Goal: Task Accomplishment & Management: Manage account settings

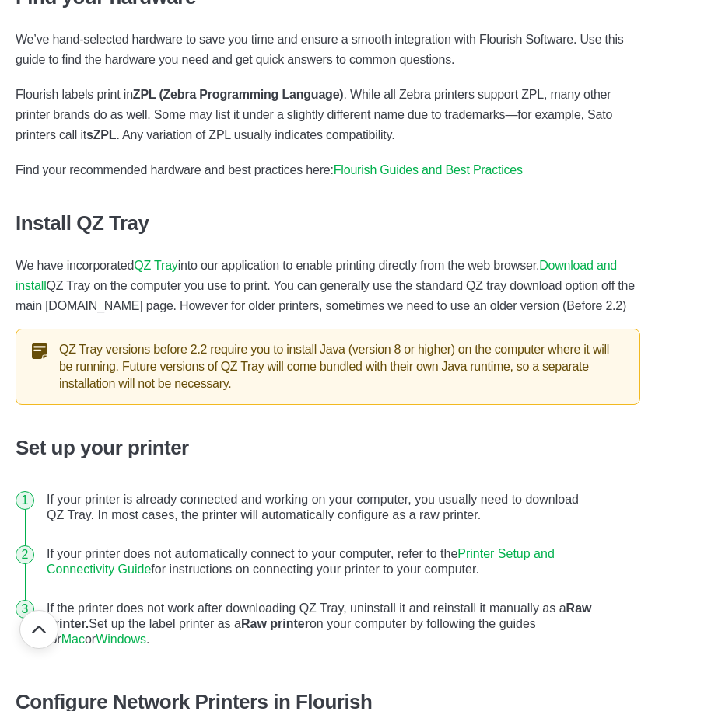
scroll to position [700, 0]
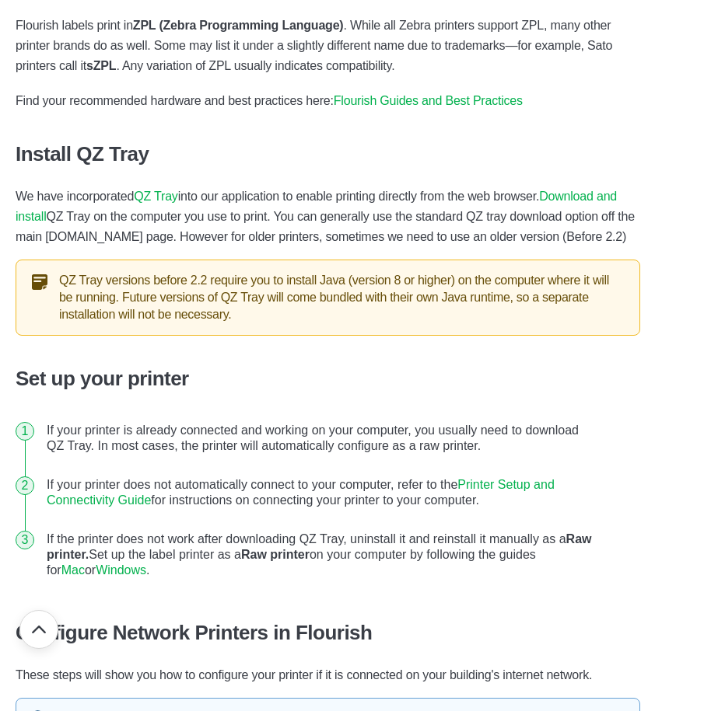
click at [41, 217] on link "Download and install" at bounding box center [316, 206] width 601 height 33
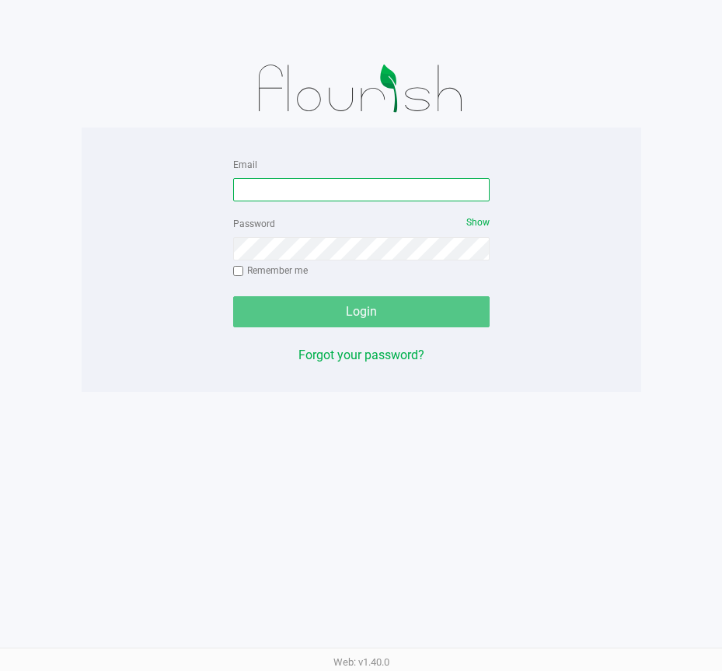
click at [260, 194] on input "Email" at bounding box center [361, 189] width 257 height 23
type input "[EMAIL_ADDRESS][DOMAIN_NAME]"
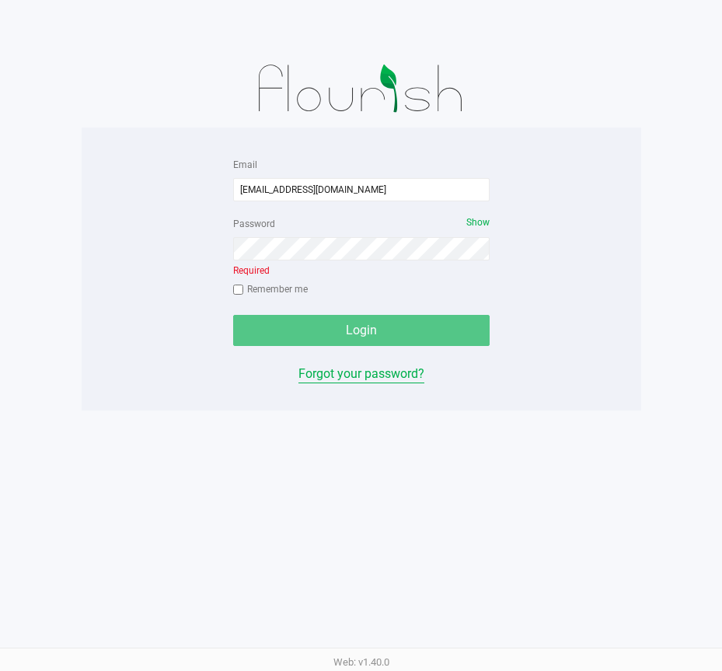
click at [386, 355] on div "Email matt@startrapid.com Password Show Required Remember me Login Forgot your …" at bounding box center [362, 269] width 280 height 229
click at [347, 383] on button "Forgot your password?" at bounding box center [362, 374] width 126 height 19
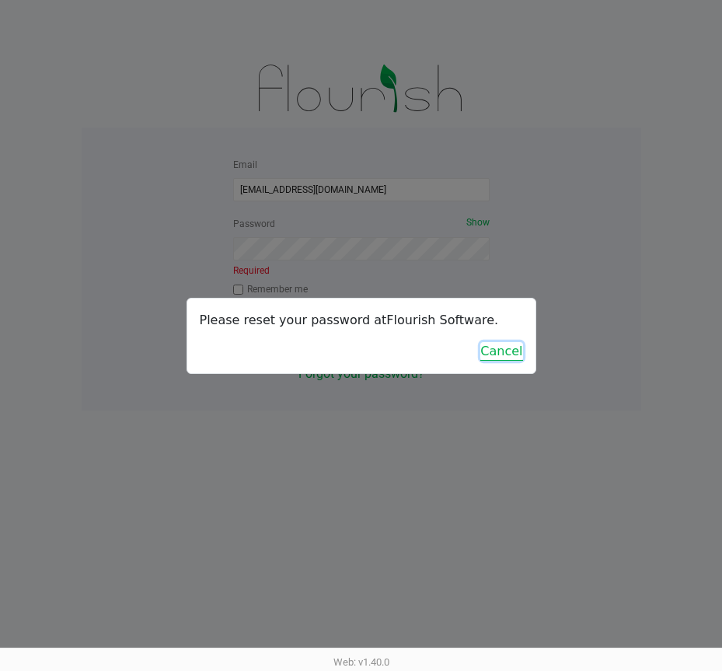
click at [515, 347] on button "Cancel" at bounding box center [501, 351] width 42 height 19
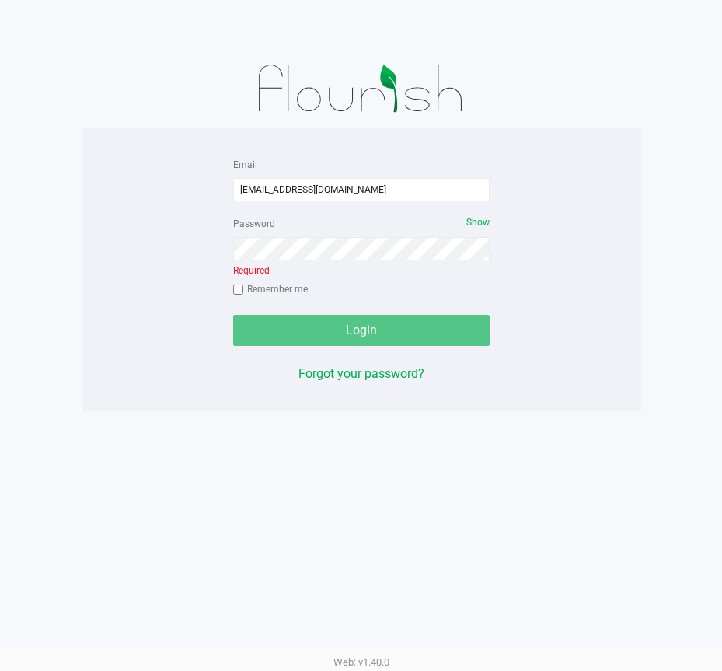
click at [358, 369] on button "Forgot your password?" at bounding box center [362, 374] width 126 height 19
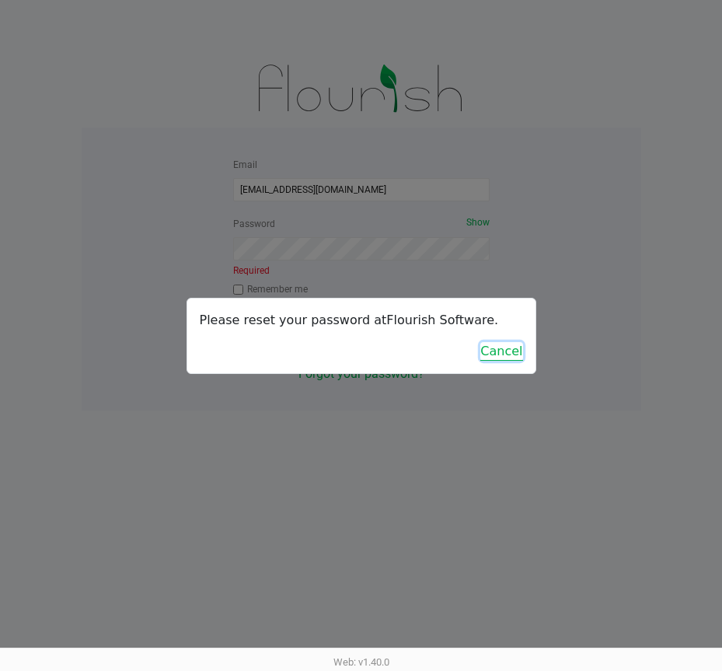
click at [495, 345] on button "Cancel" at bounding box center [501, 351] width 42 height 19
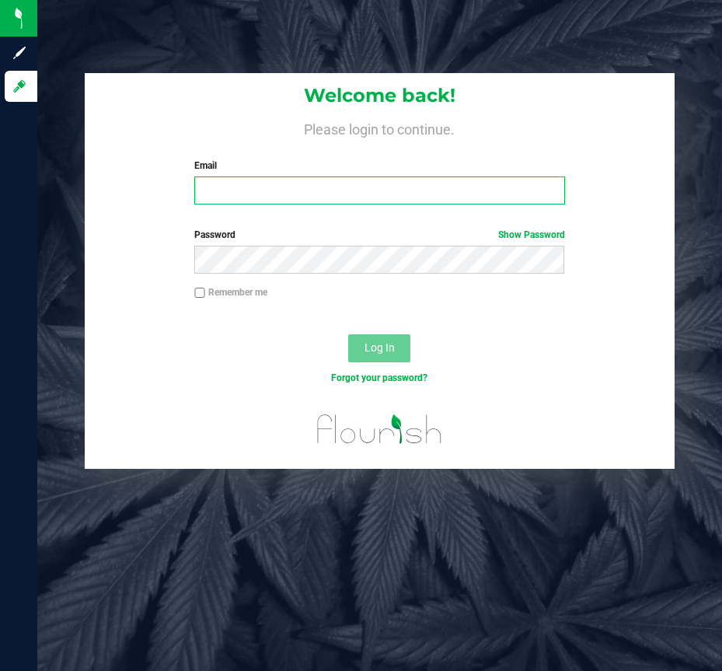
click at [266, 185] on input "Email" at bounding box center [379, 190] width 370 height 28
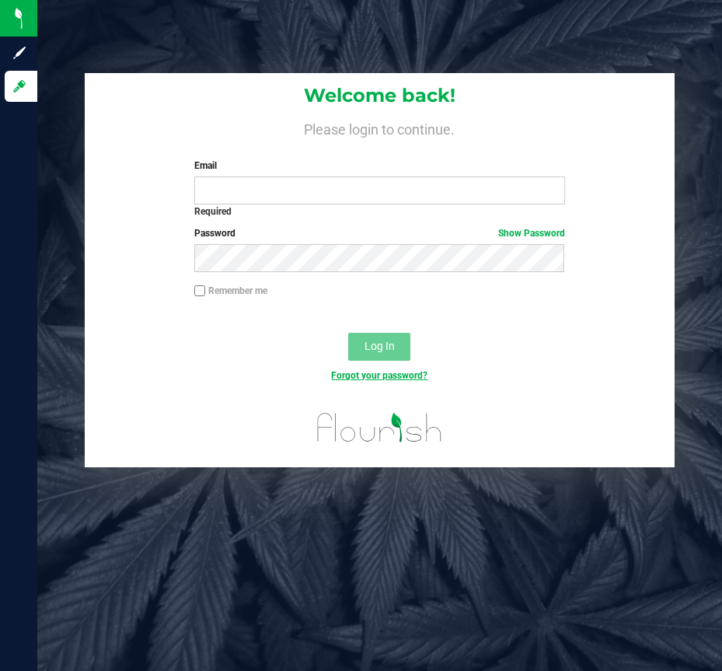
click at [357, 379] on link "Forgot your password?" at bounding box center [379, 375] width 96 height 11
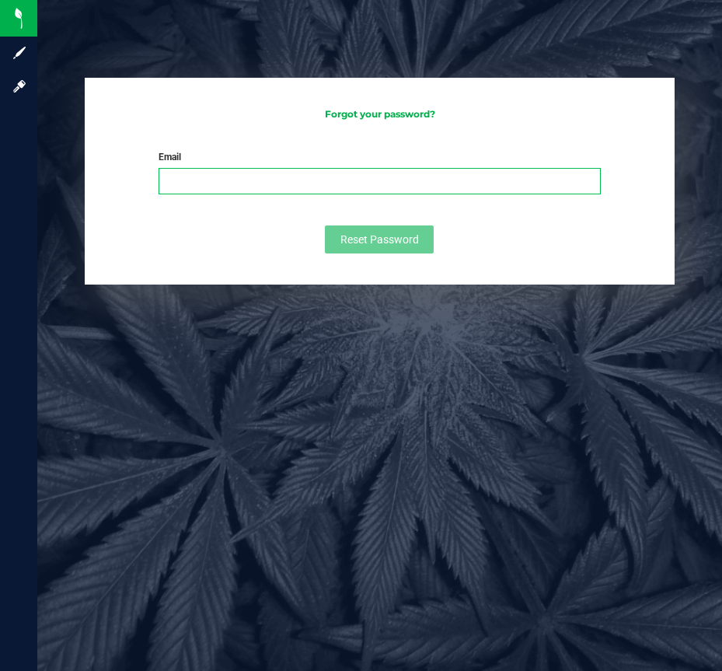
click at [253, 180] on input "Email" at bounding box center [380, 181] width 442 height 26
type input "matt@startrapid.com"
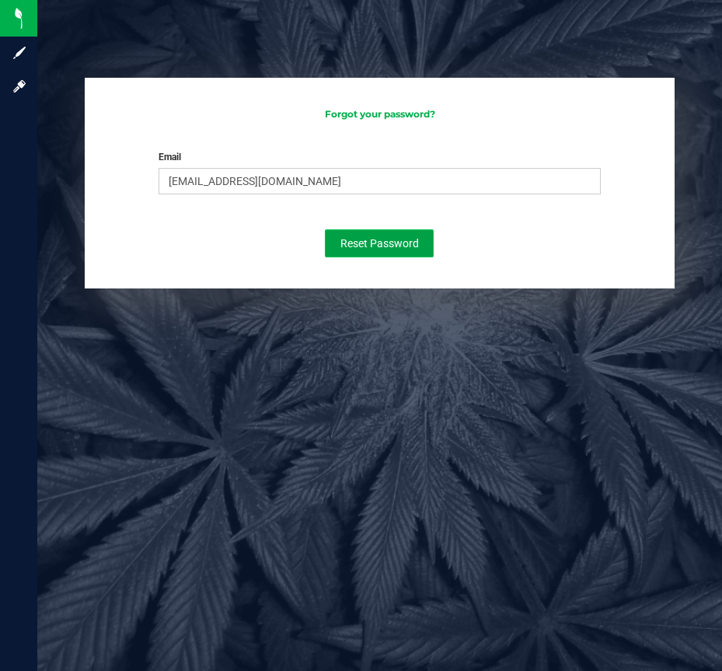
click at [385, 235] on button "Reset Password" at bounding box center [379, 243] width 109 height 28
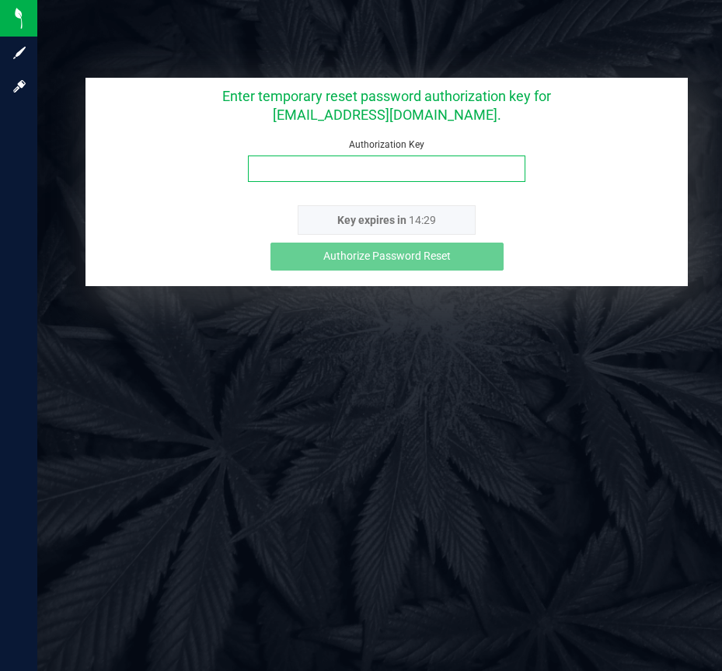
paste input "hkdey2xo"
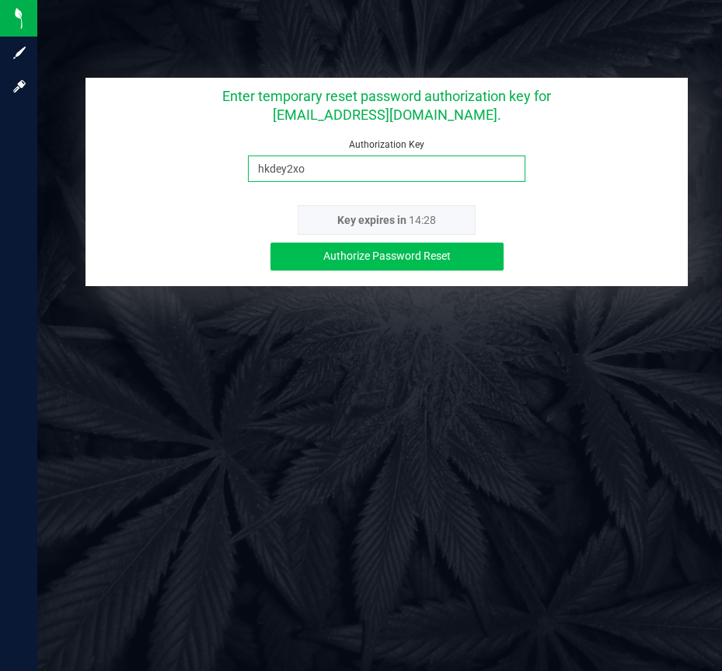
type input "hkdey2xo"
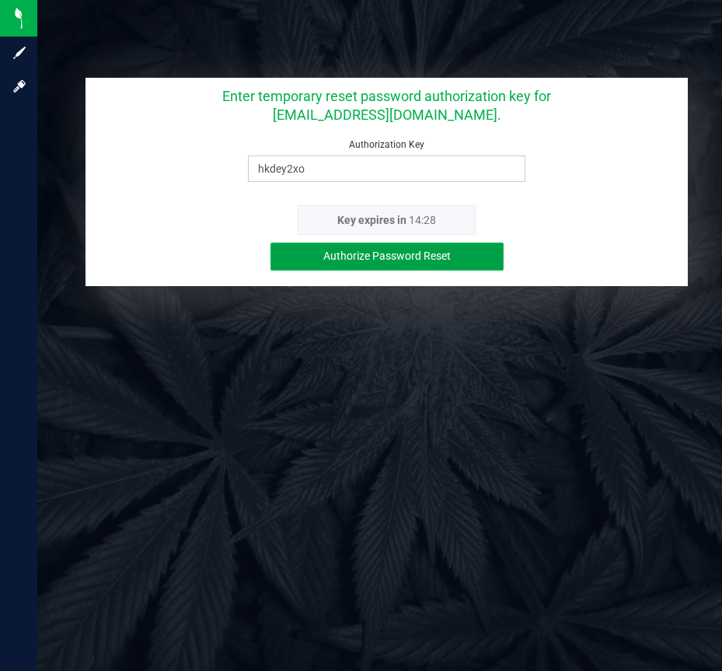
click at [360, 250] on span "Authorize Password Reset" at bounding box center [387, 256] width 128 height 12
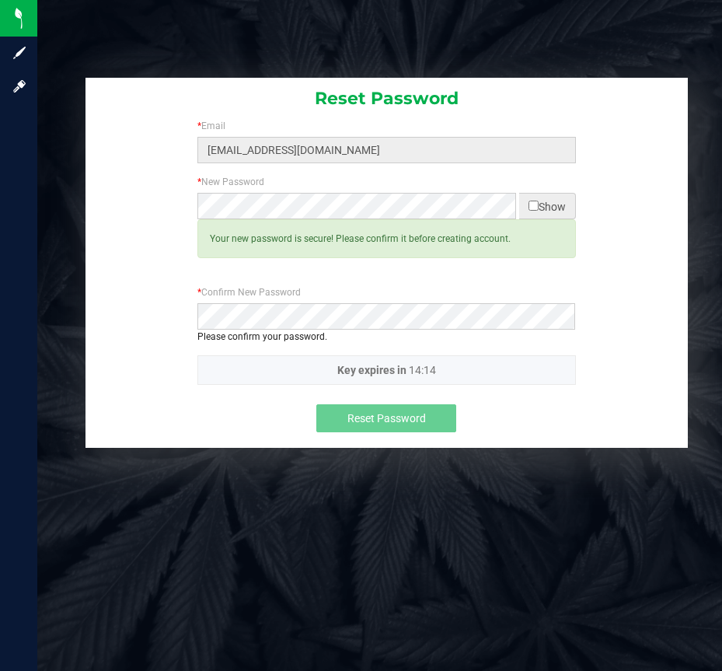
click at [529, 208] on input "checkbox" at bounding box center [534, 206] width 10 height 10
checkbox input "true"
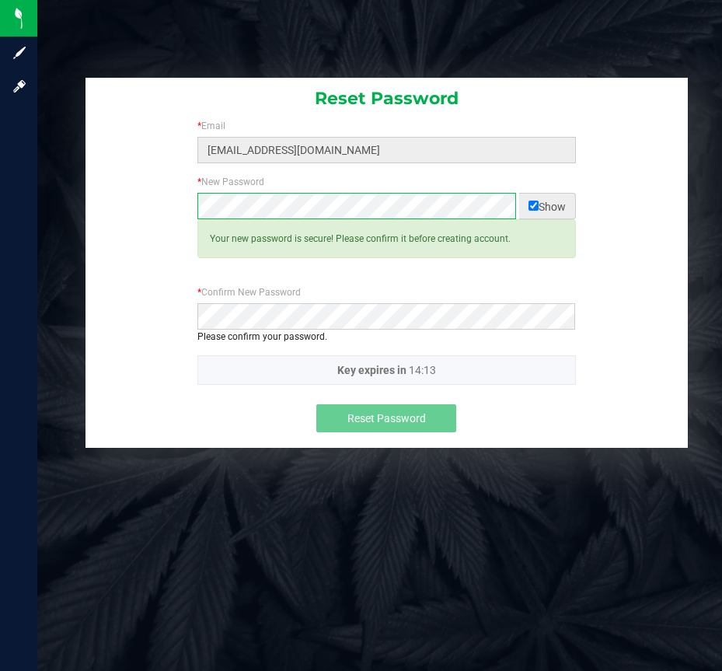
click at [144, 211] on div "* New Password Show Required Your new password is secure! Please confirm it bef…" at bounding box center [387, 230] width 602 height 110
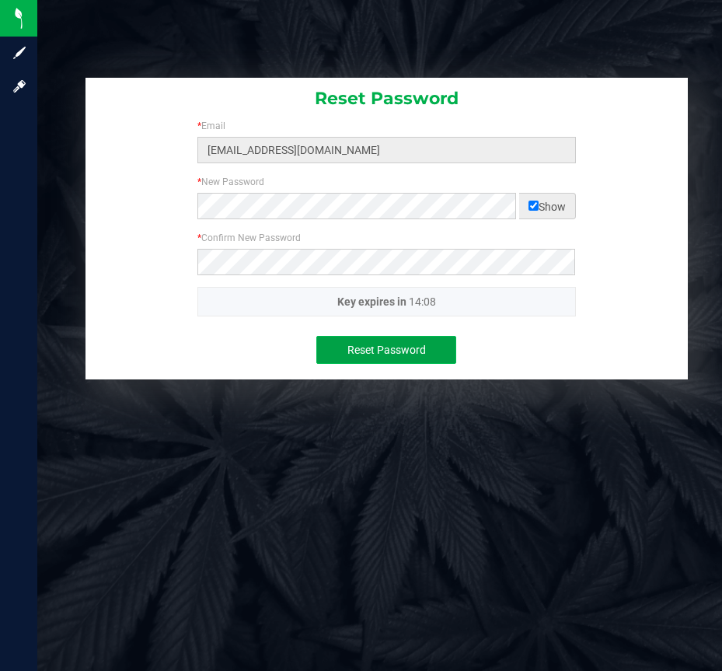
click at [396, 348] on span "Reset Password" at bounding box center [387, 350] width 79 height 12
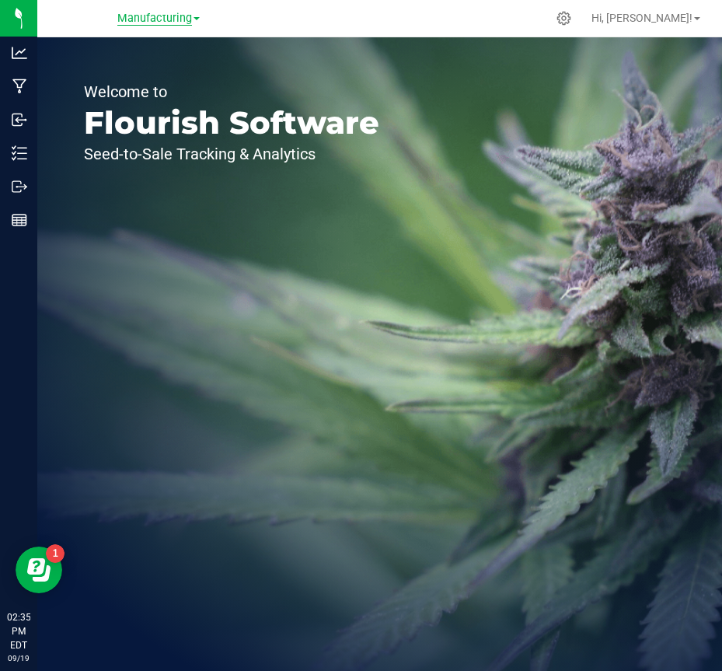
click at [186, 19] on span "Manufacturing" at bounding box center [154, 19] width 75 height 14
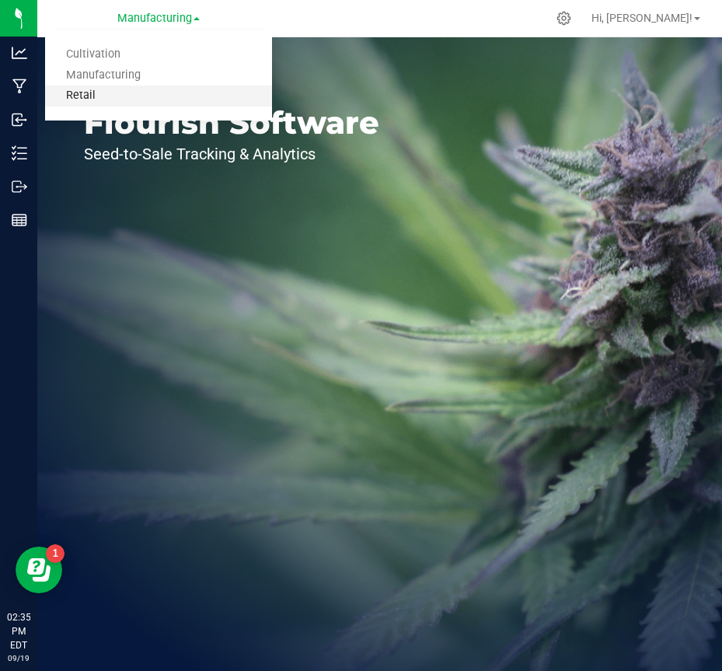
click at [80, 97] on link "Retail" at bounding box center [158, 96] width 227 height 21
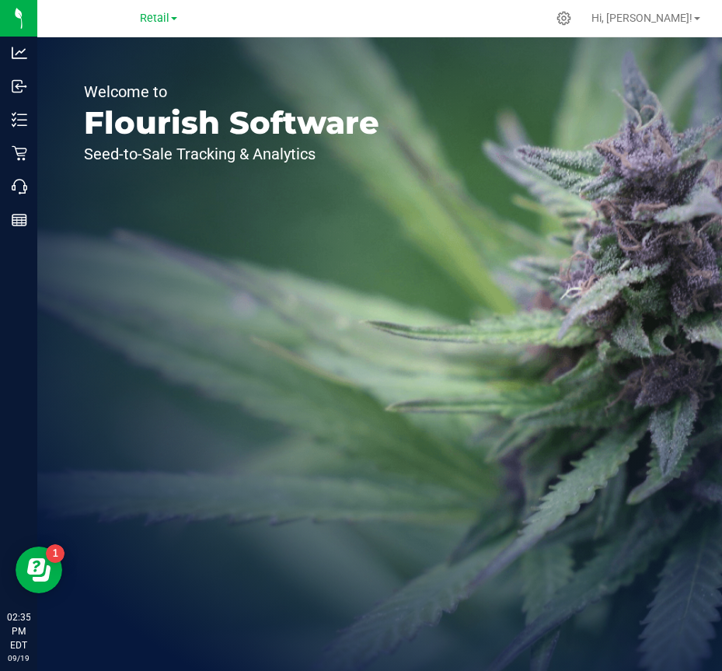
click at [197, 238] on div "Welcome to Flourish Software Seed-to-Sale Tracking & Analytics" at bounding box center [231, 354] width 389 height 634
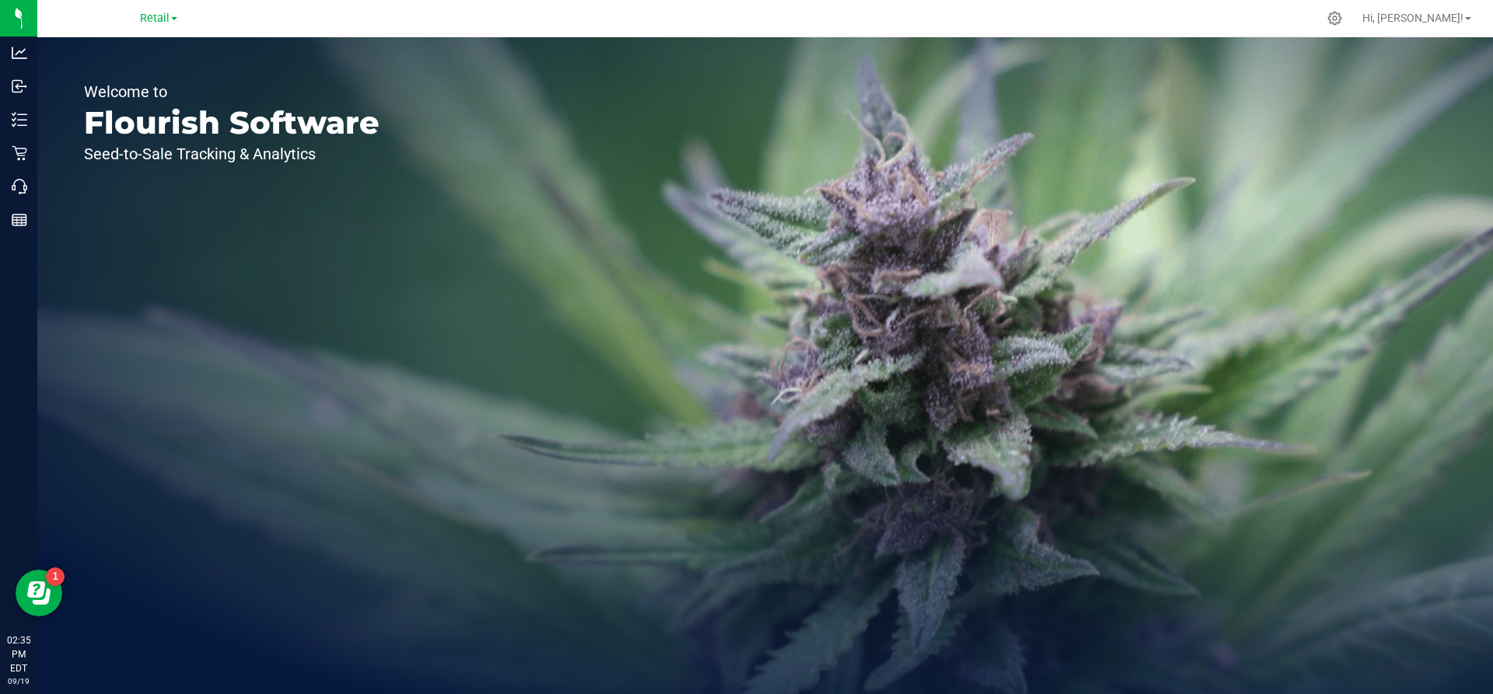
drag, startPoint x: 495, startPoint y: 293, endPoint x: 274, endPoint y: 379, distance: 237.8
click at [490, 296] on div "Welcome to Flourish Software Seed-to-Sale Tracking & Analytics" at bounding box center [764, 365] width 1455 height 657
click at [722, 23] on link "Hi, Matt!" at bounding box center [1416, 18] width 121 height 16
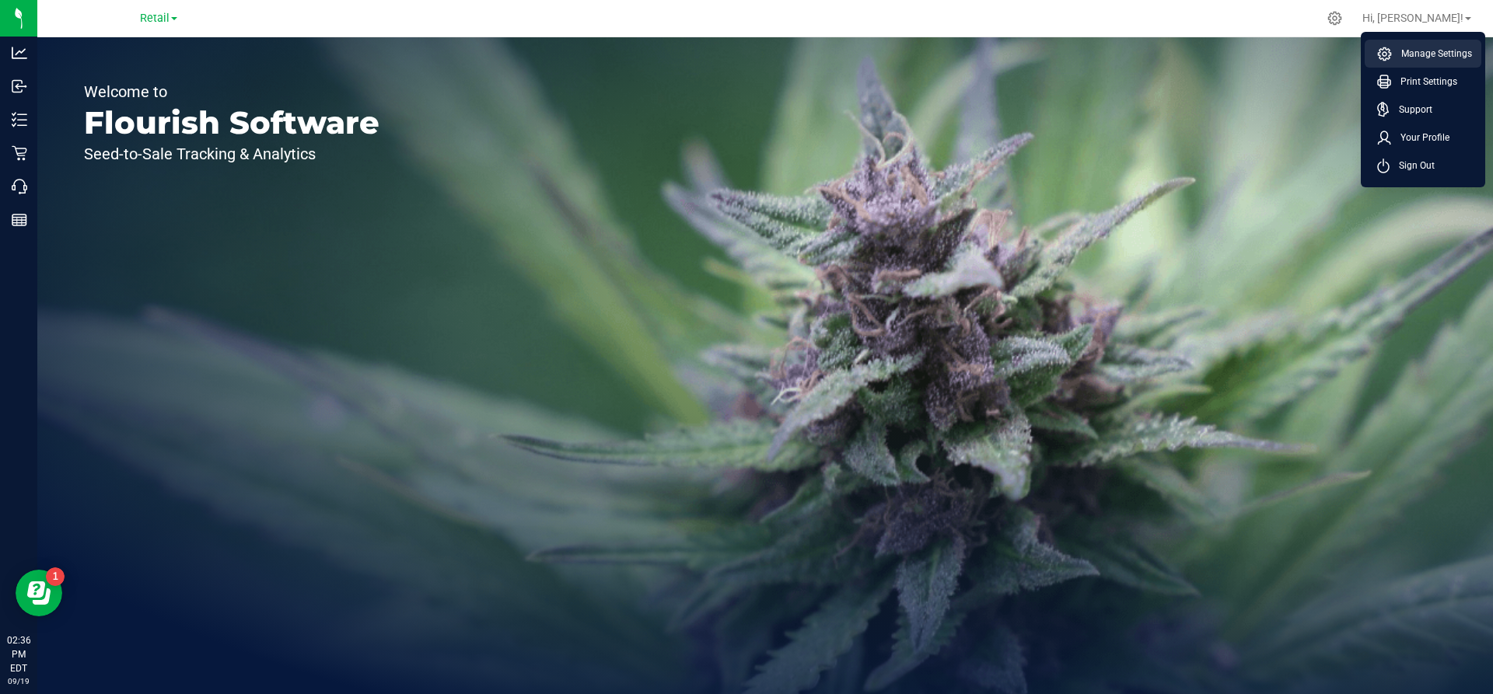
click at [722, 52] on span "Manage Settings" at bounding box center [1432, 54] width 80 height 16
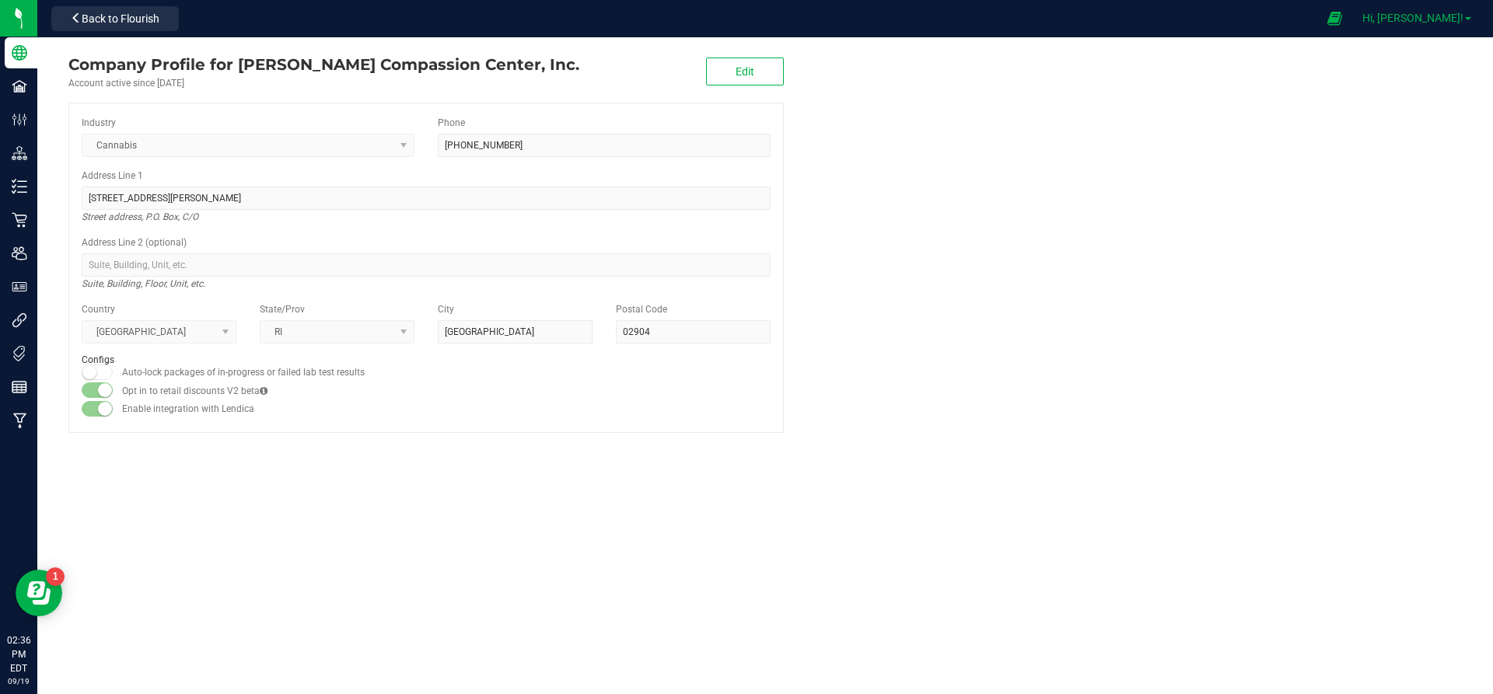
click at [722, 24] on span "Hi, Matt!" at bounding box center [1412, 18] width 101 height 12
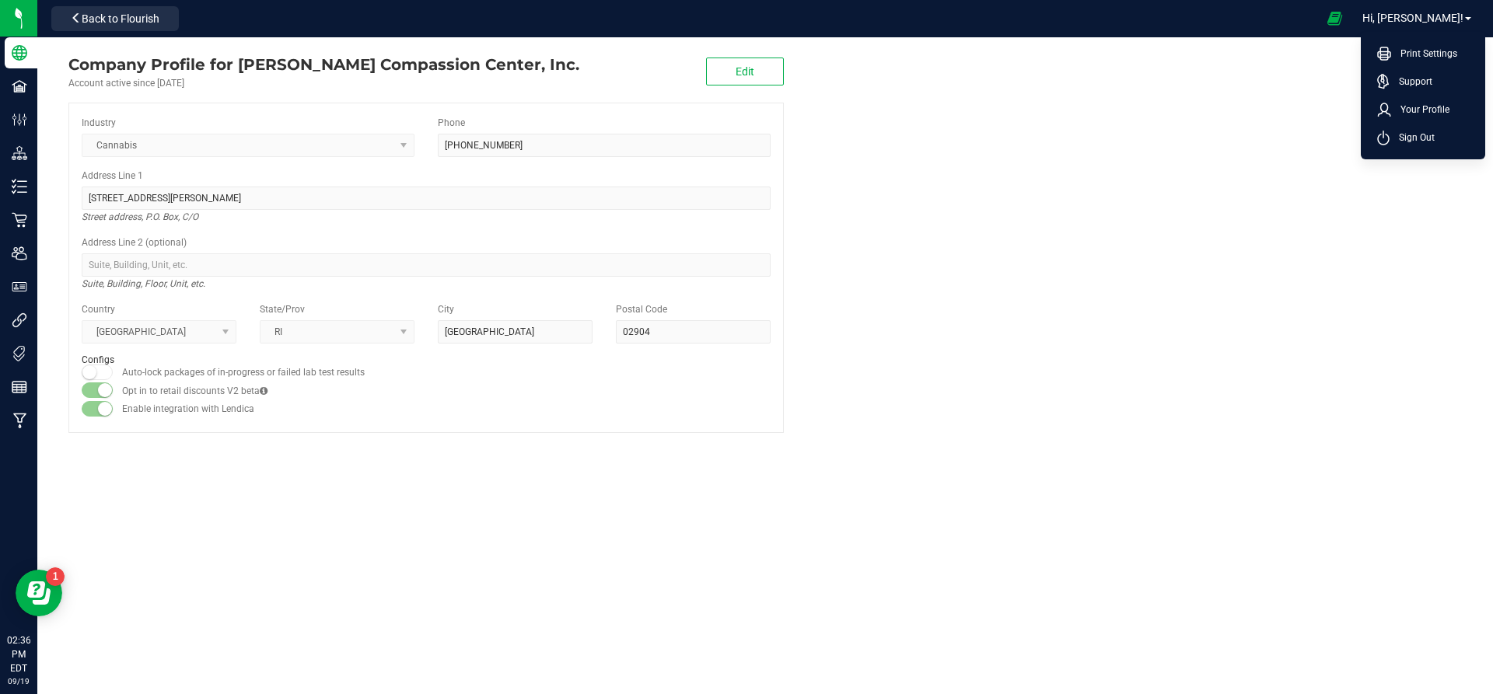
click at [722, 166] on company "Company Profile for Thomas C. Slater Compassion Center, Inc. Account active sin…" at bounding box center [764, 242] width 1455 height 411
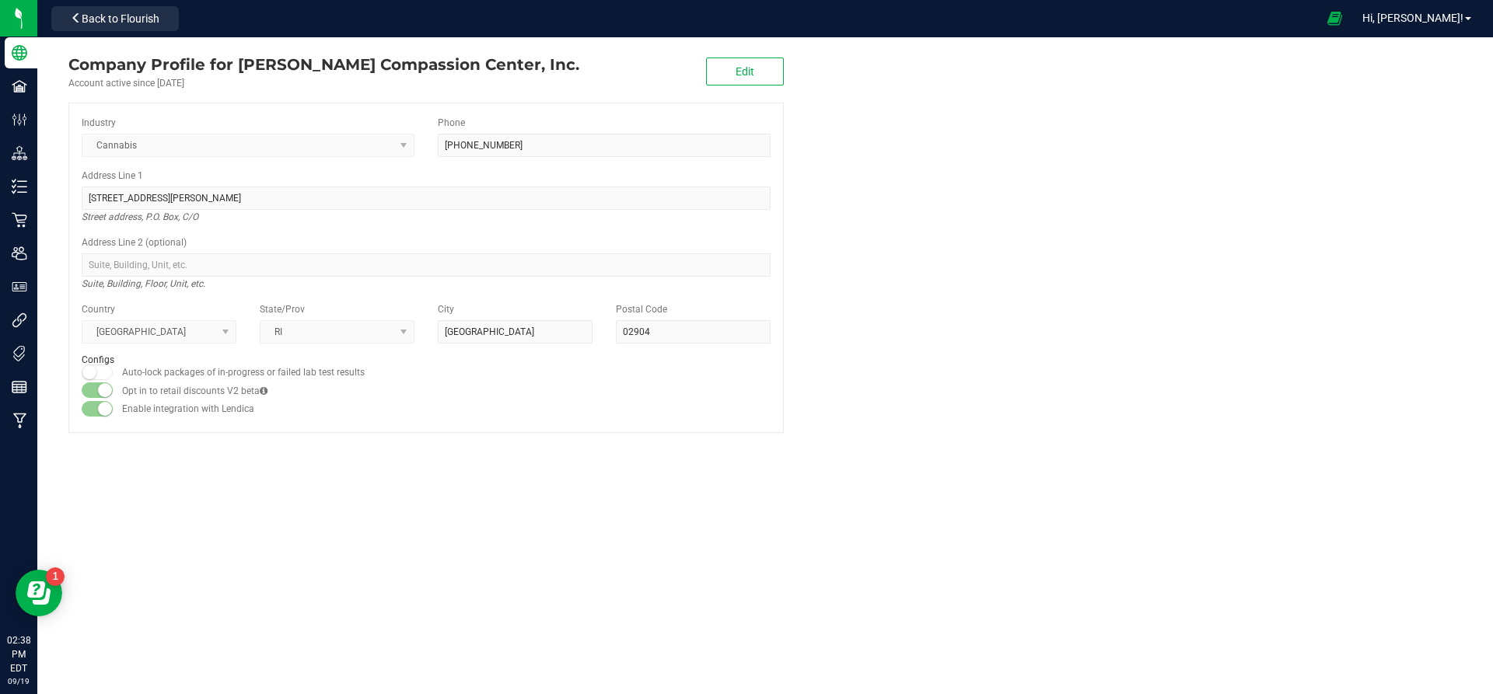
click at [722, 543] on div "Company Profile for Thomas C. Slater Compassion Center, Inc. Account active sin…" at bounding box center [764, 365] width 1455 height 657
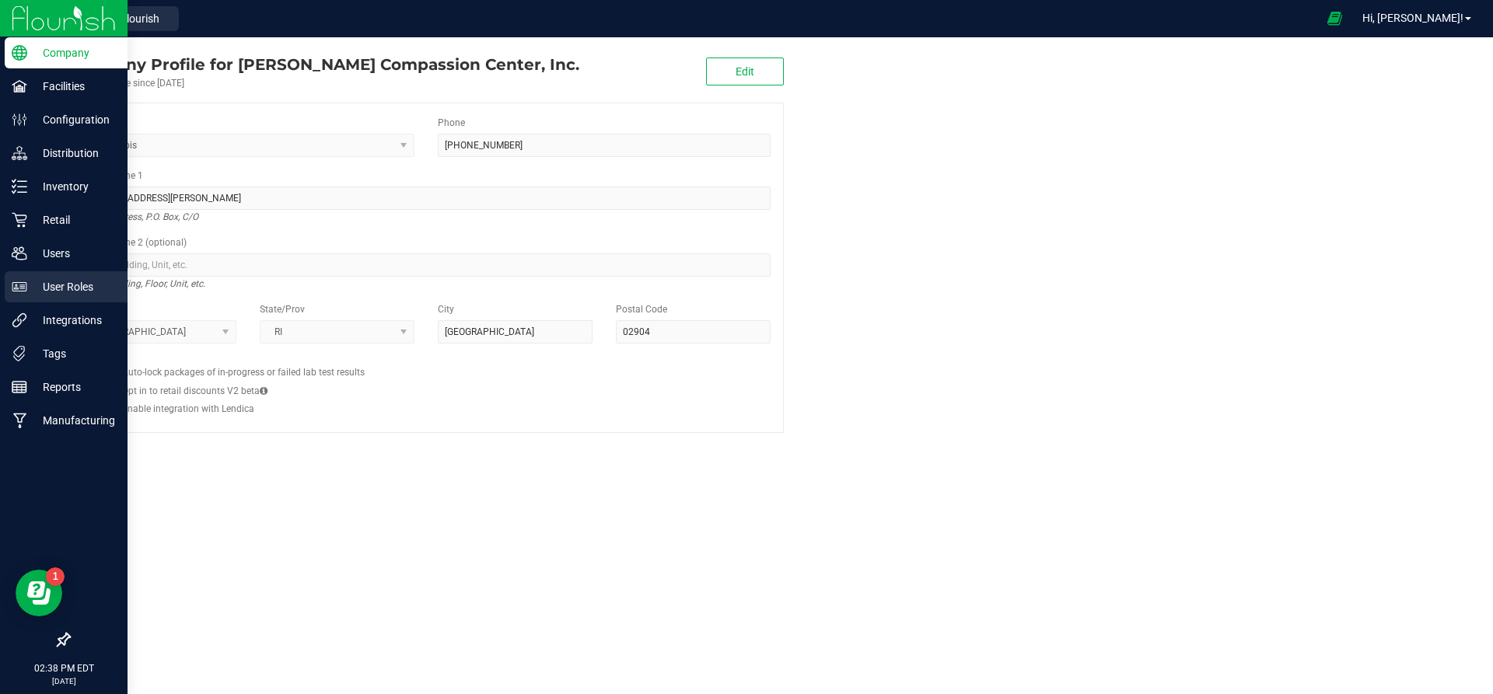
click at [72, 288] on p "User Roles" at bounding box center [73, 287] width 93 height 19
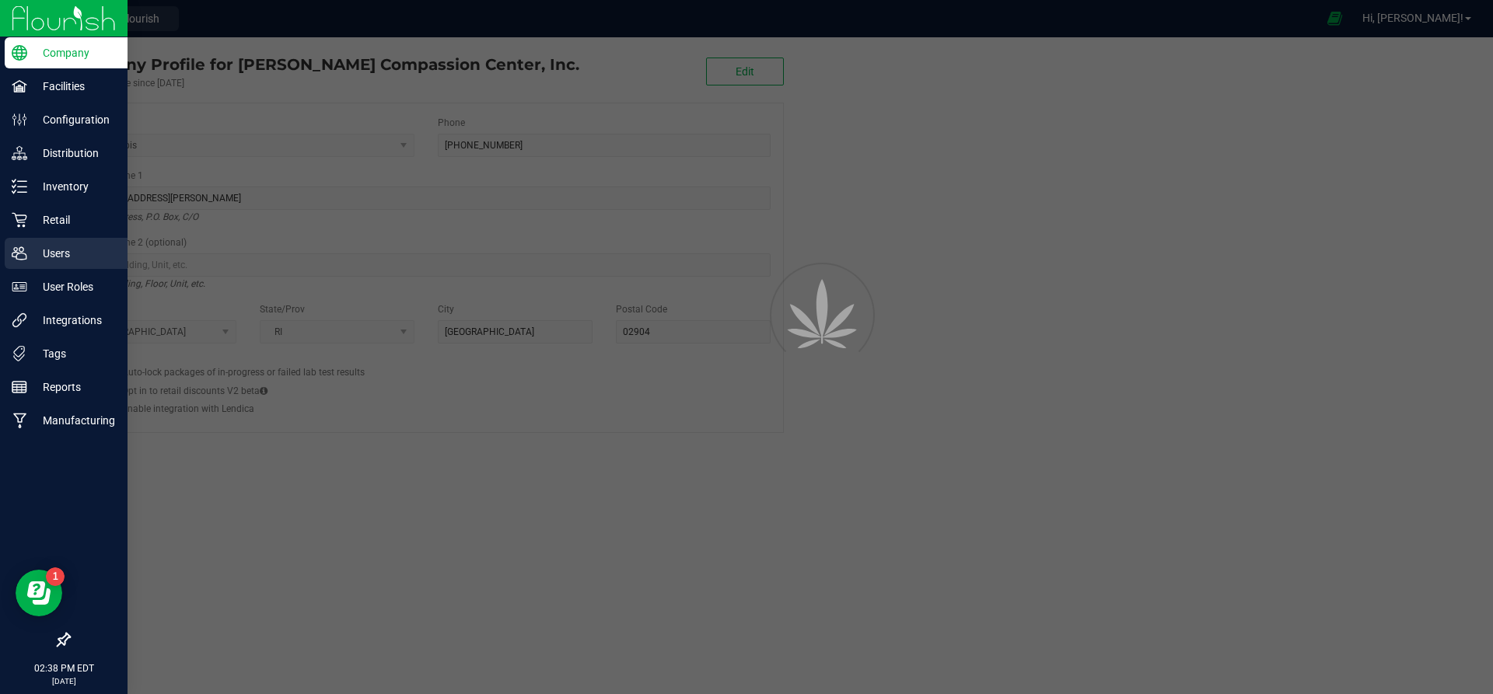
click at [62, 253] on p "Users" at bounding box center [73, 253] width 93 height 19
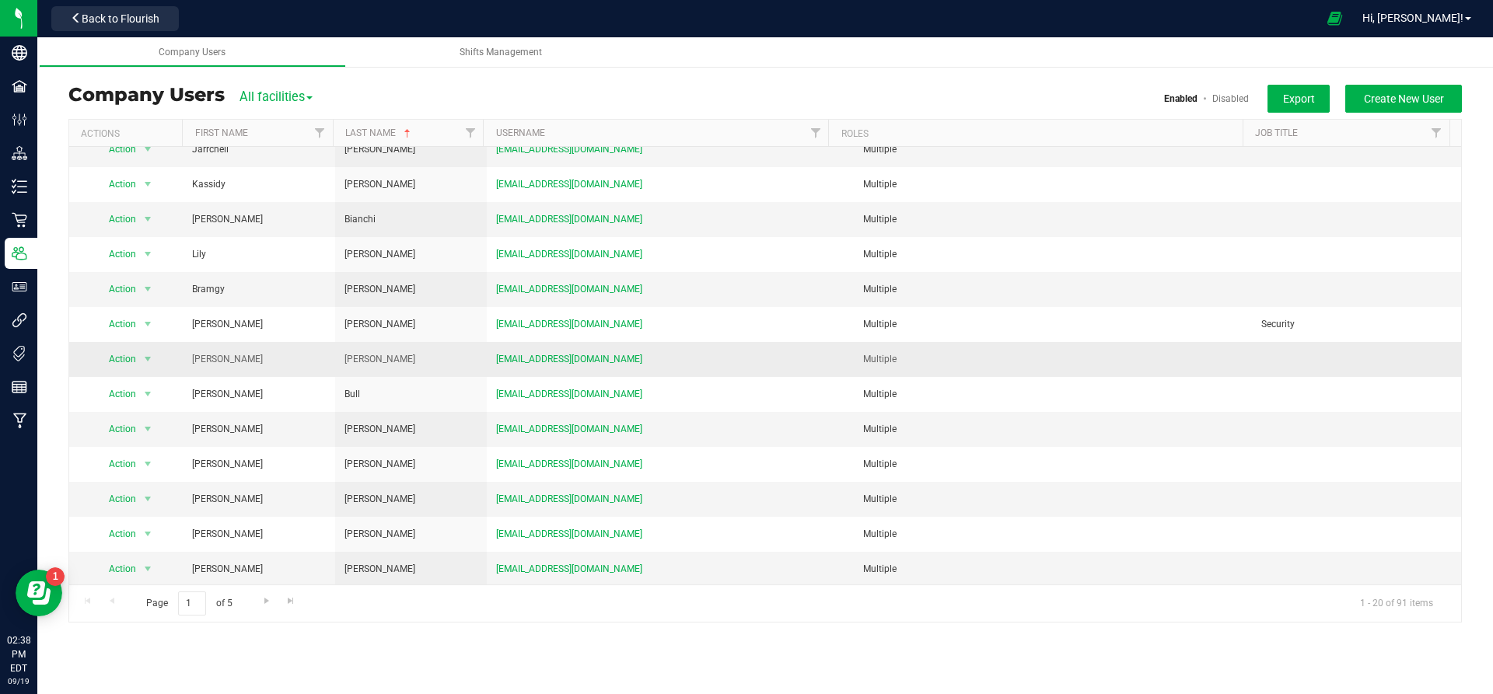
scroll to position [261, 0]
click at [264, 602] on span "Go to the next page" at bounding box center [266, 601] width 12 height 12
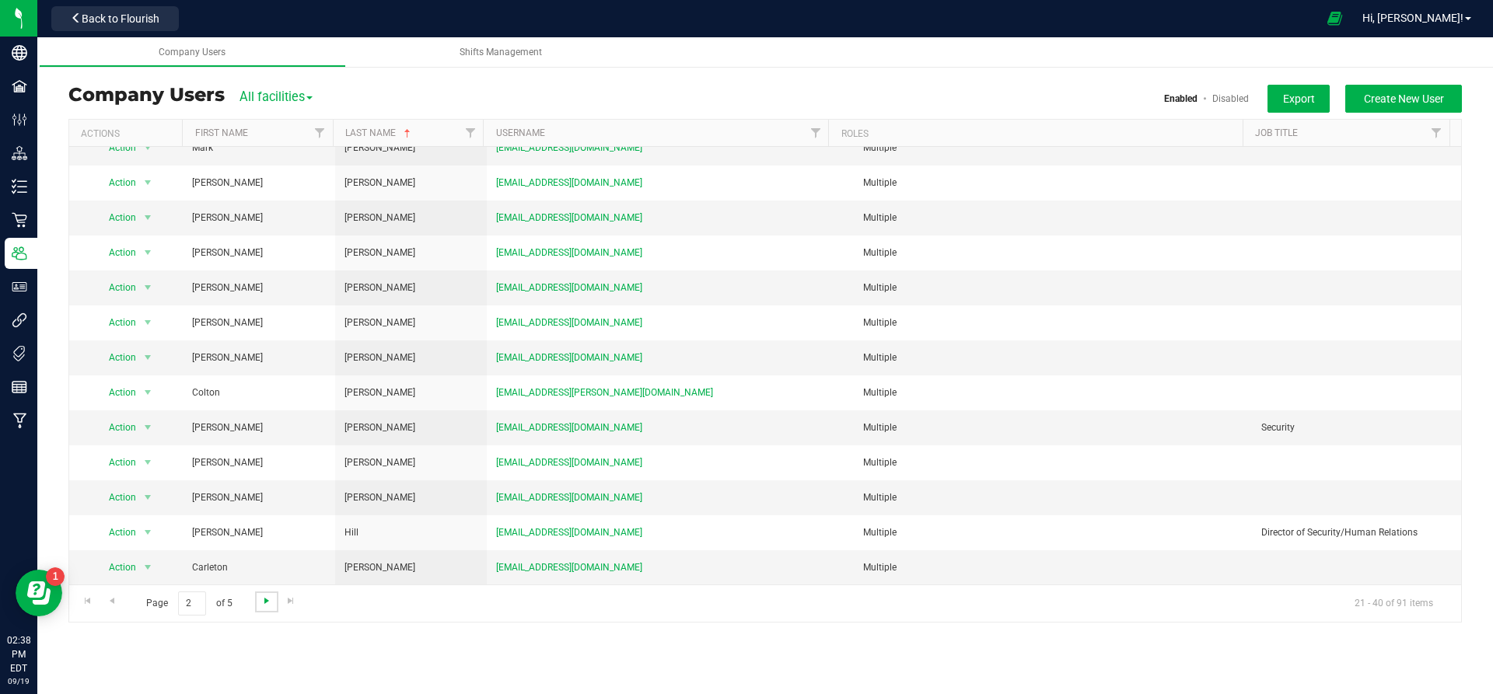
click at [270, 605] on span "Go to the next page" at bounding box center [266, 601] width 12 height 12
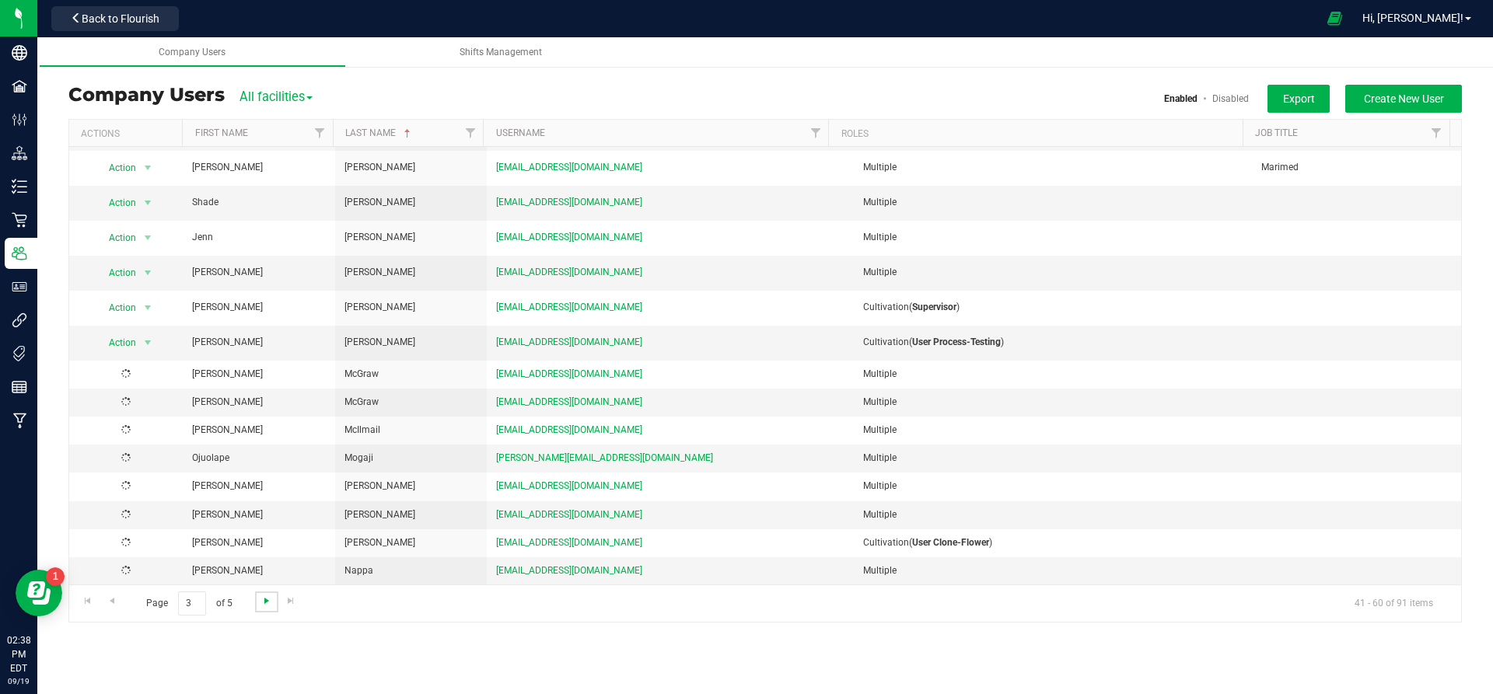
scroll to position [0, 0]
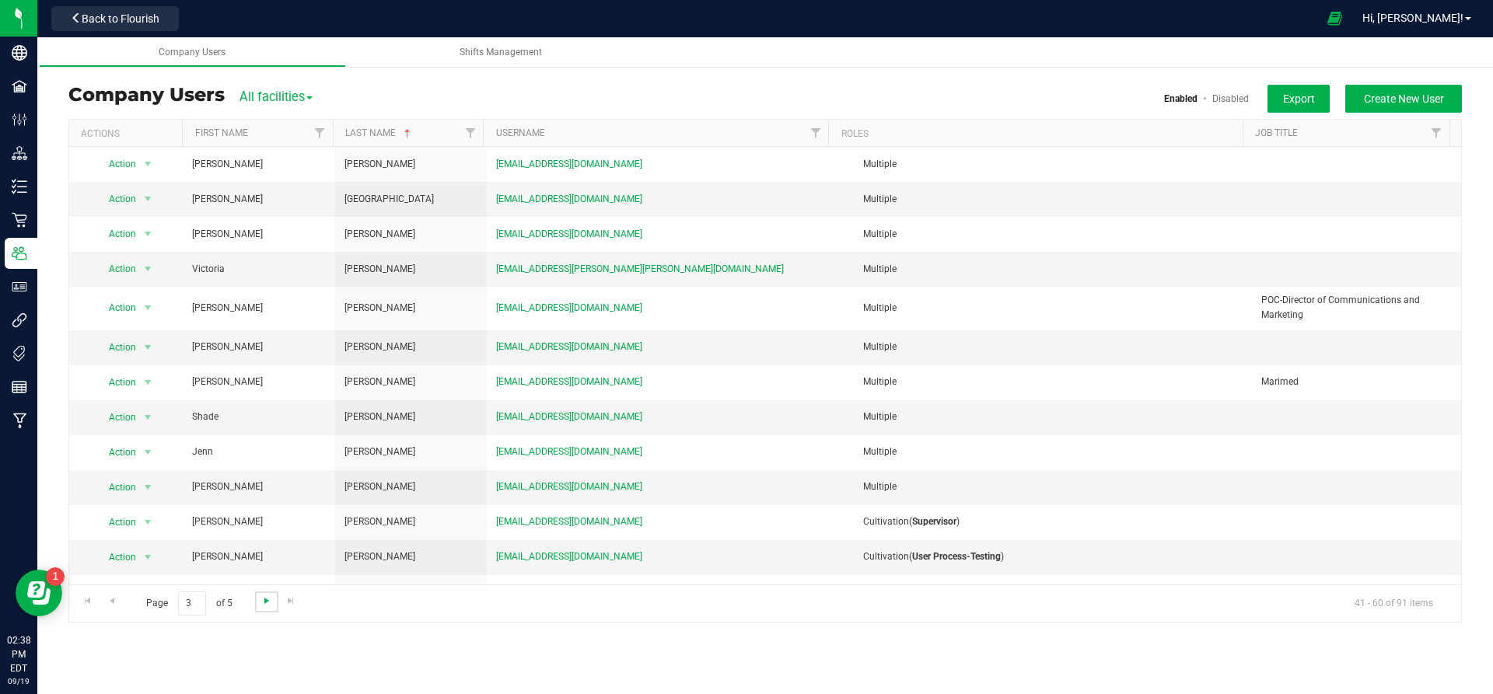
click at [270, 605] on span "Go to the next page" at bounding box center [266, 601] width 12 height 12
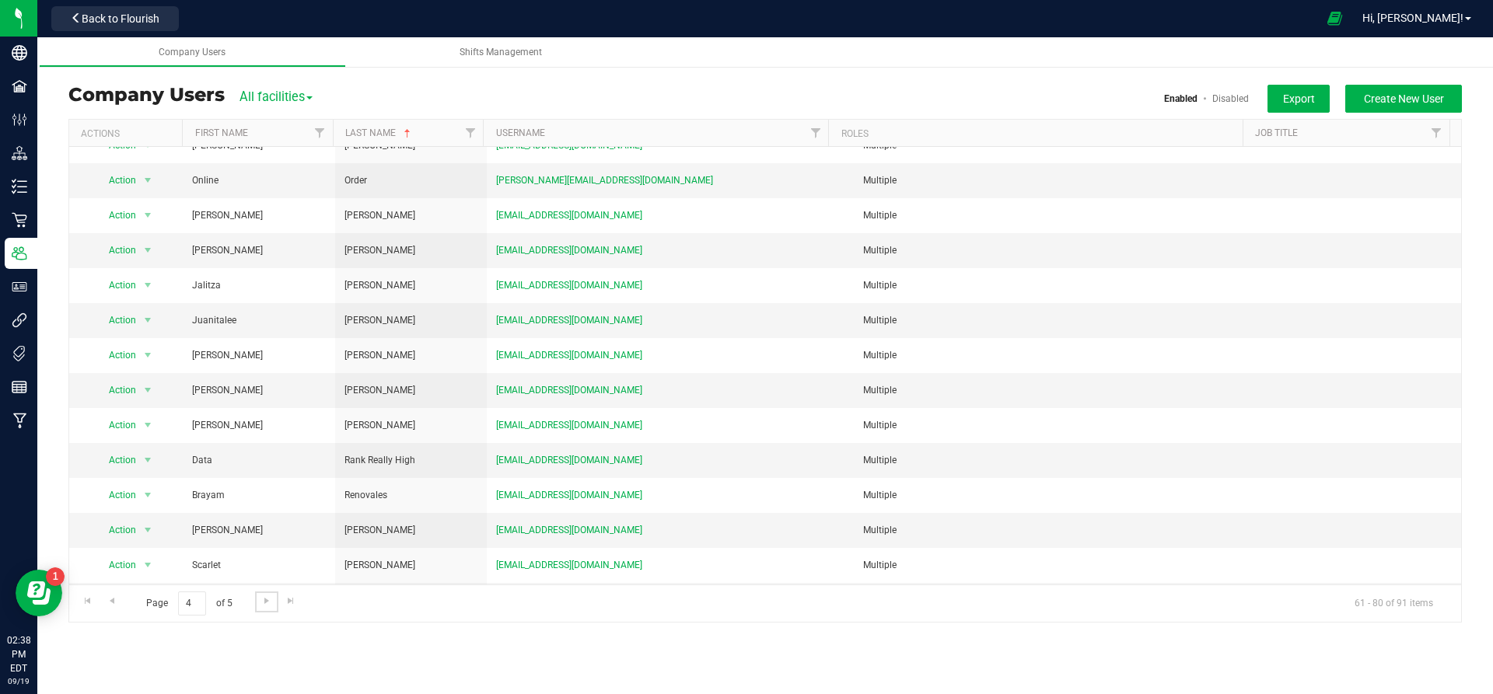
scroll to position [261, 0]
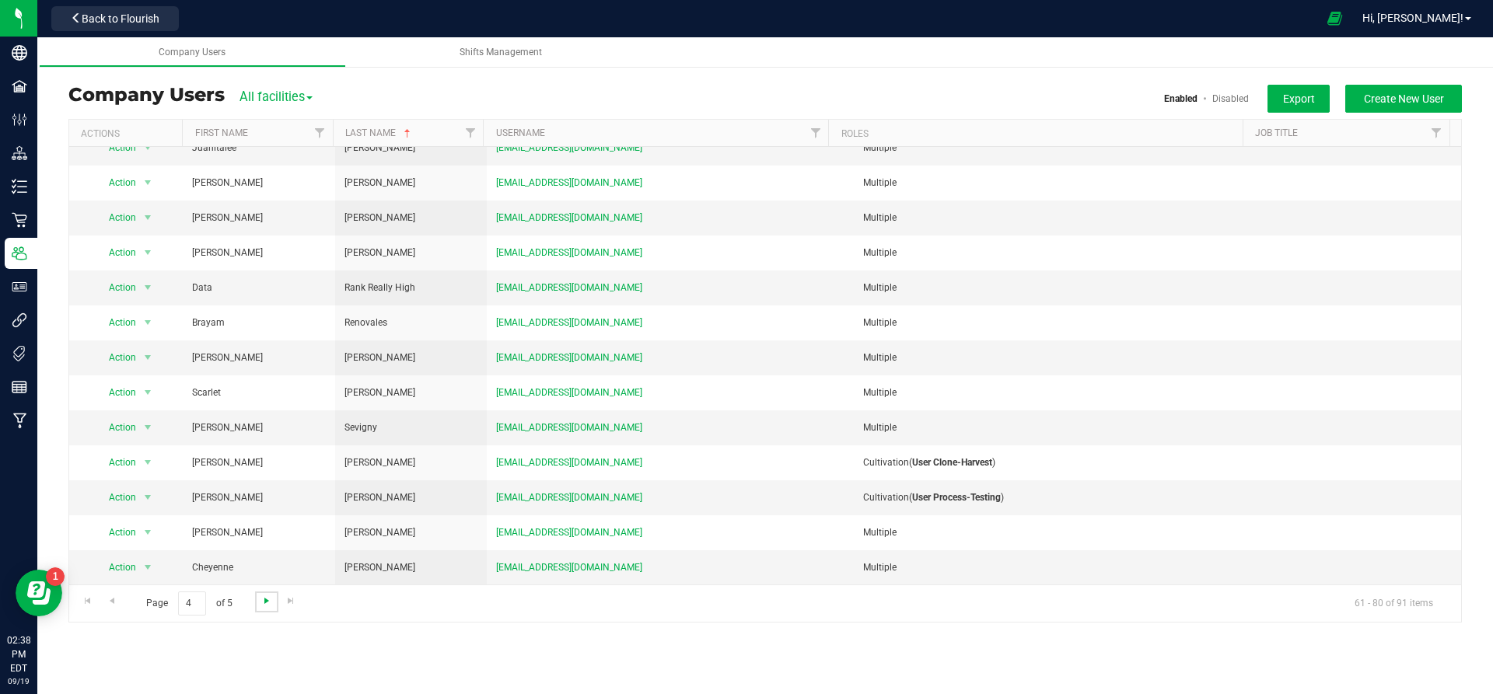
click at [268, 600] on span "Go to the next page" at bounding box center [266, 601] width 12 height 12
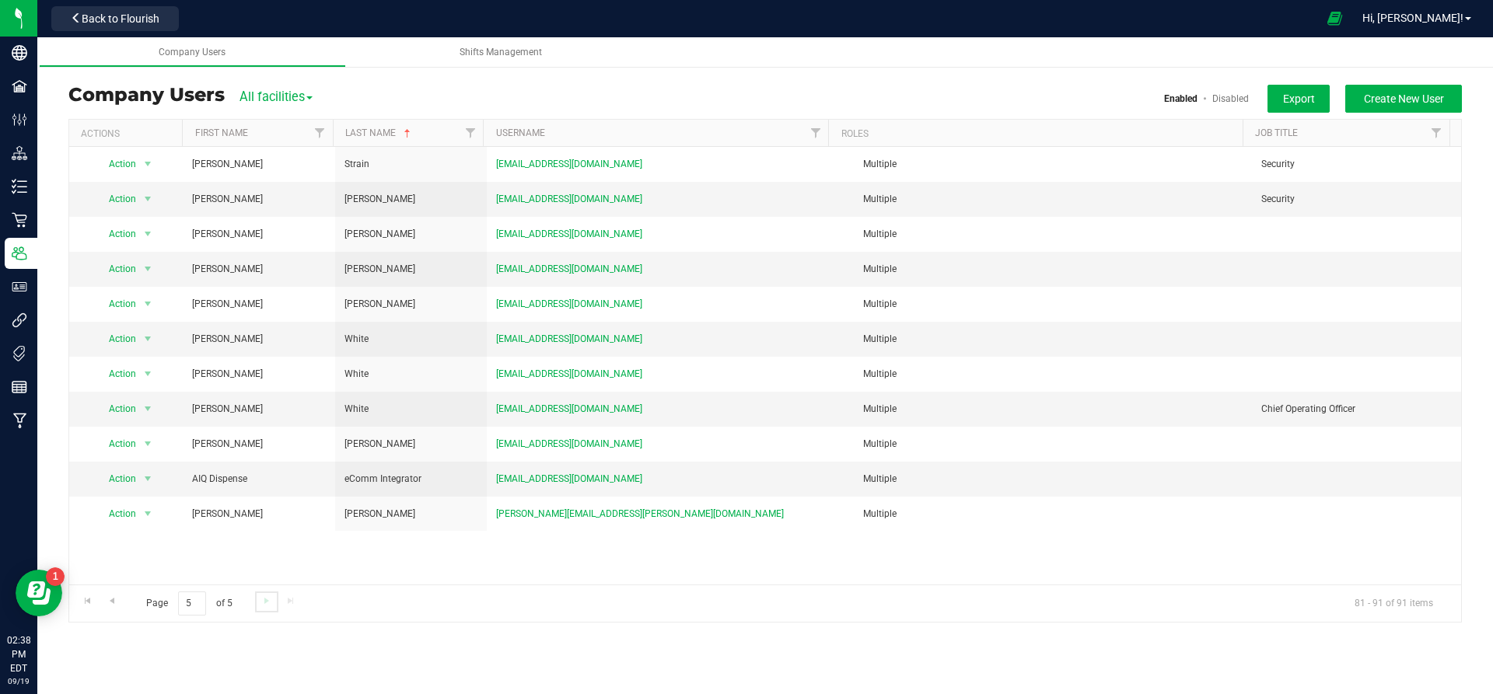
scroll to position [0, 0]
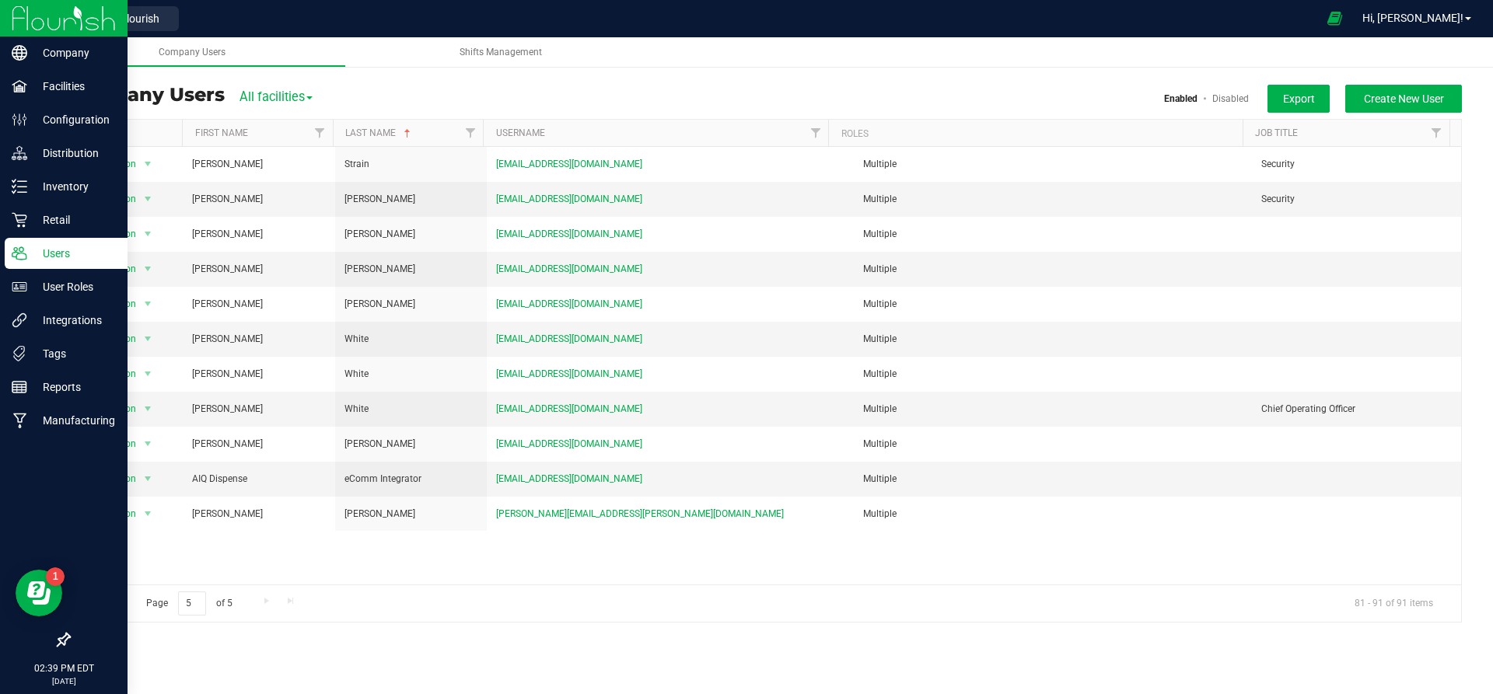
click at [23, 247] on icon at bounding box center [20, 254] width 16 height 16
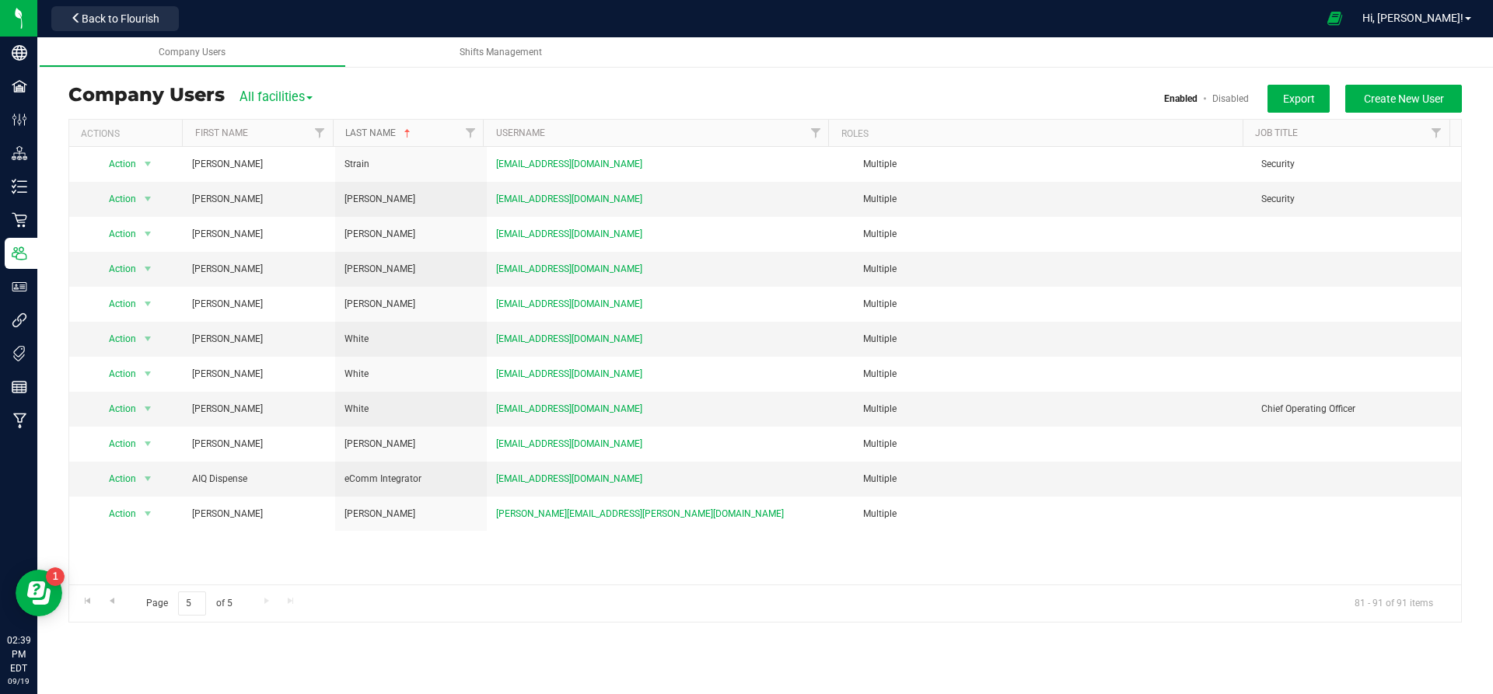
click at [386, 128] on link "Last Name" at bounding box center [379, 133] width 68 height 11
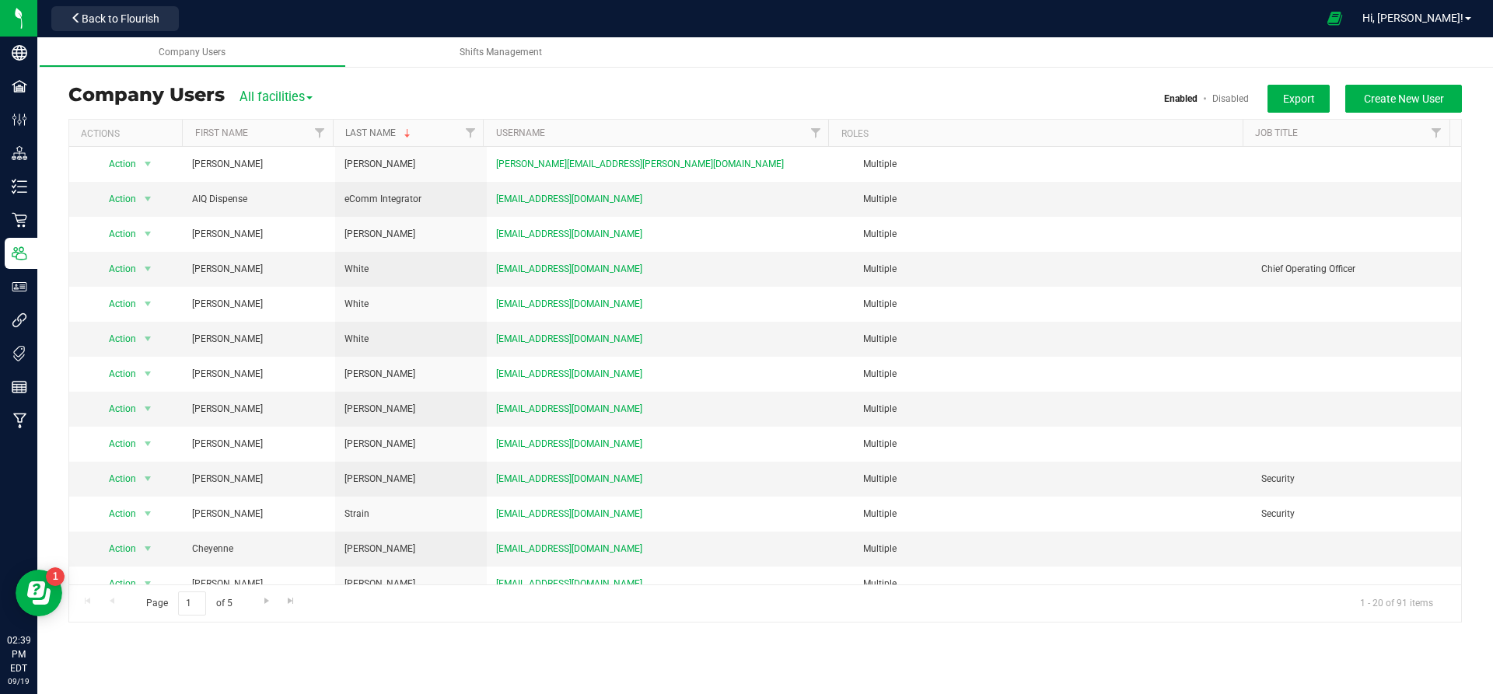
click at [372, 130] on link "Last Name" at bounding box center [379, 133] width 68 height 11
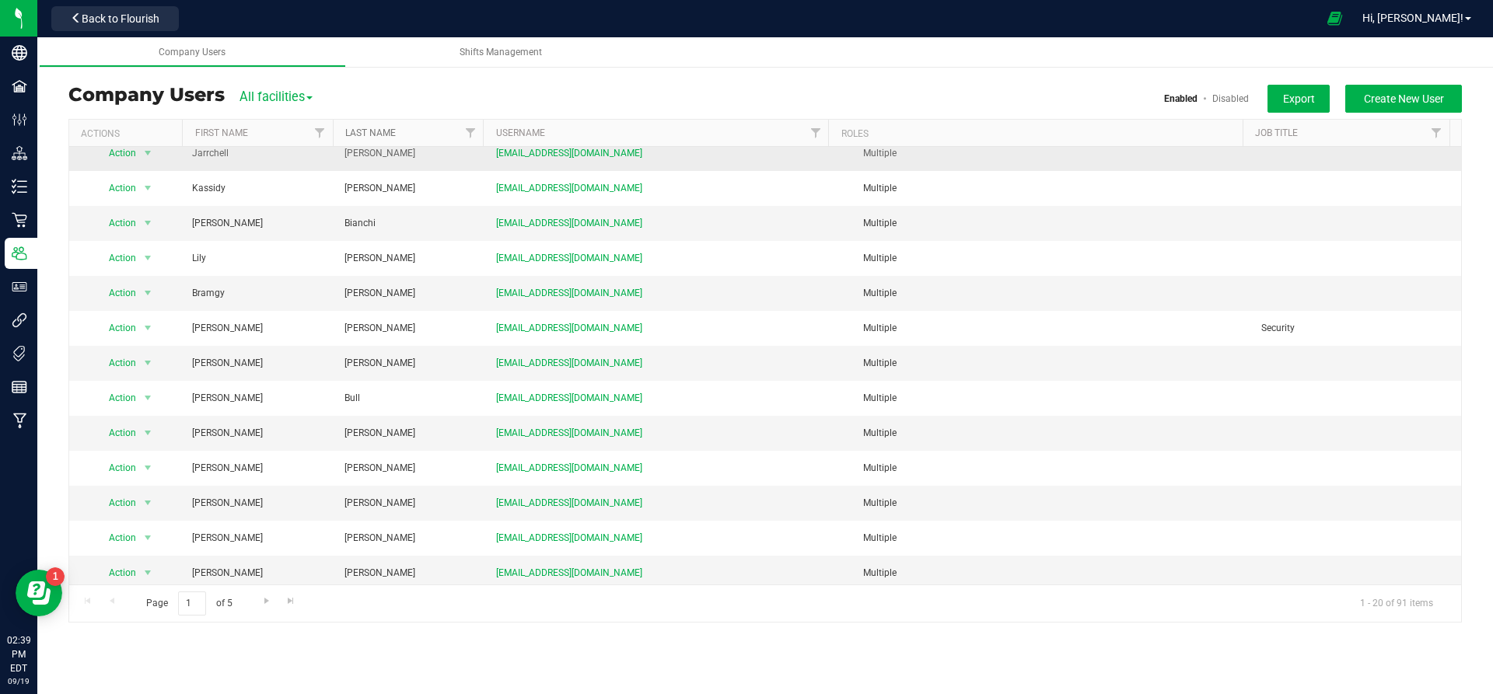
scroll to position [261, 0]
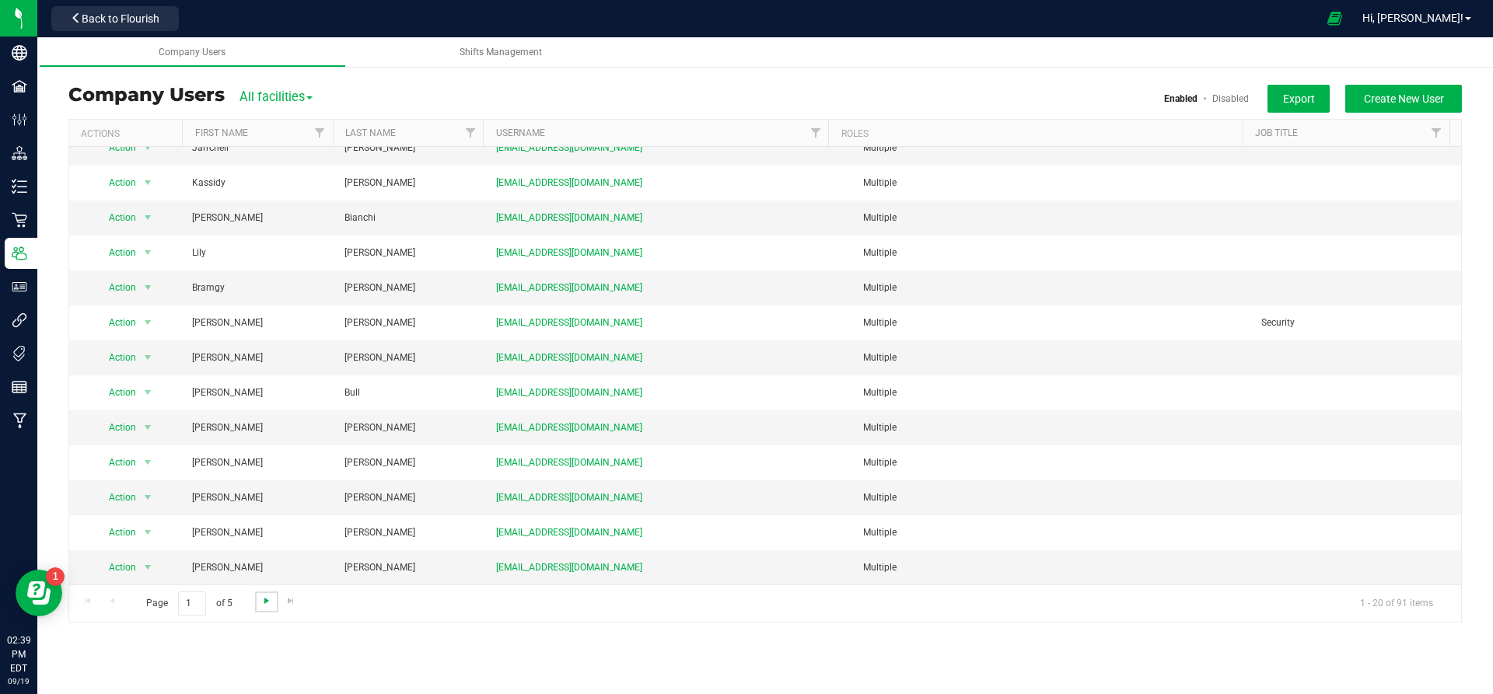
click at [267, 603] on span "Go to the next page" at bounding box center [266, 601] width 12 height 12
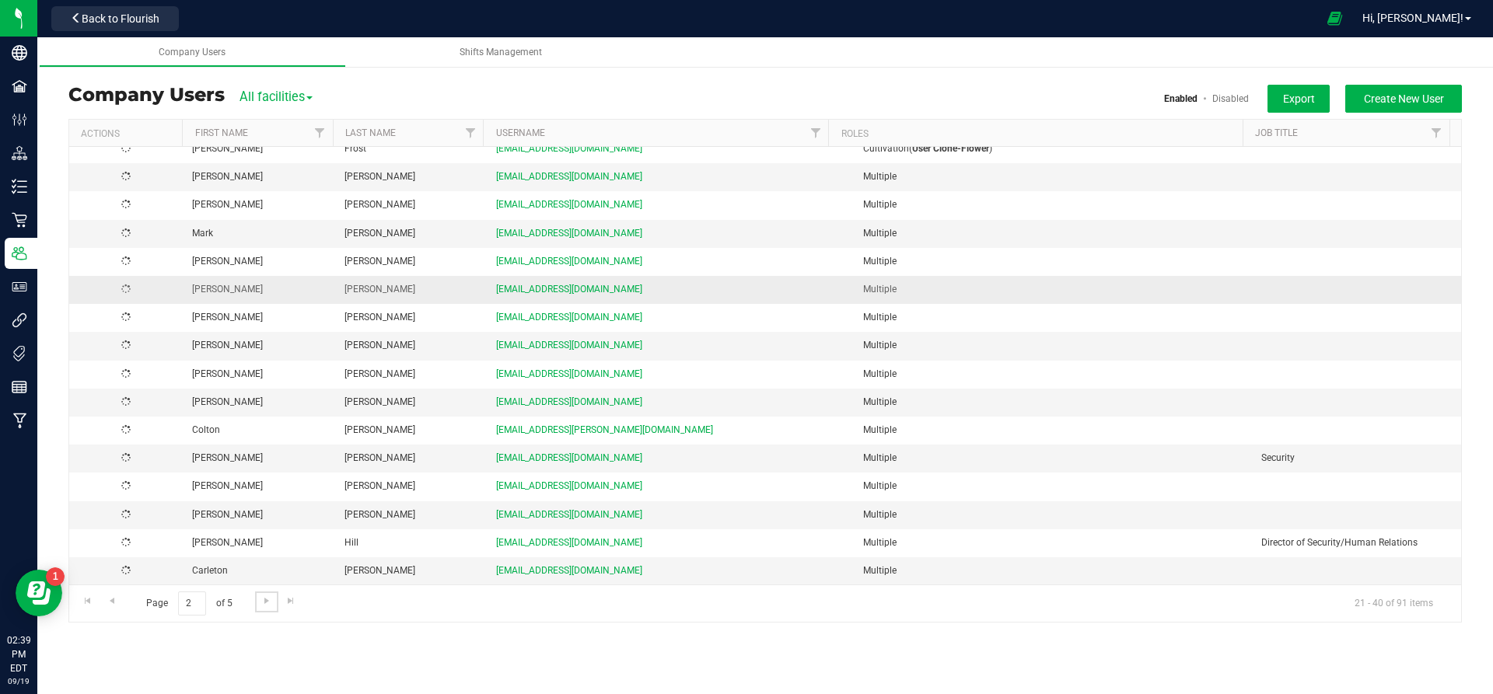
scroll to position [0, 0]
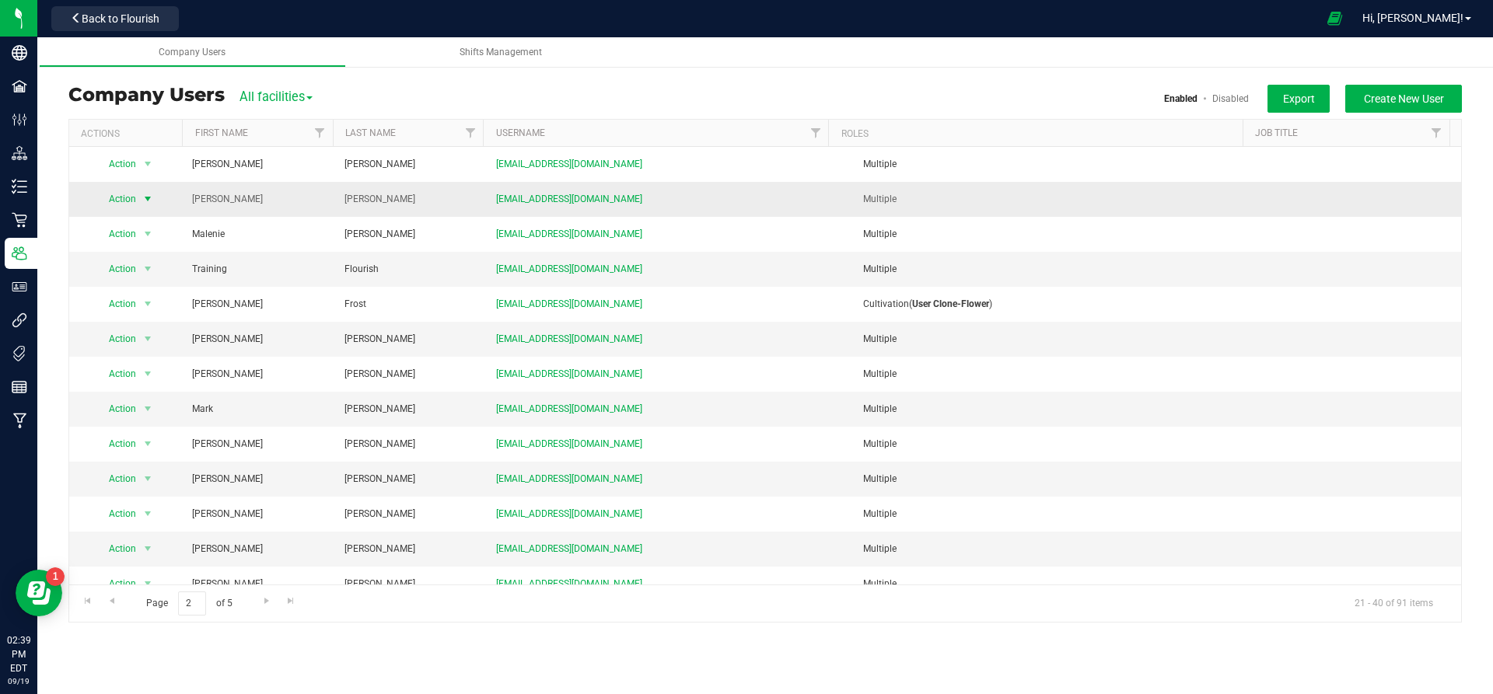
click at [152, 201] on span "select" at bounding box center [148, 199] width 12 height 12
click at [141, 271] on li "Edit user" at bounding box center [138, 271] width 85 height 23
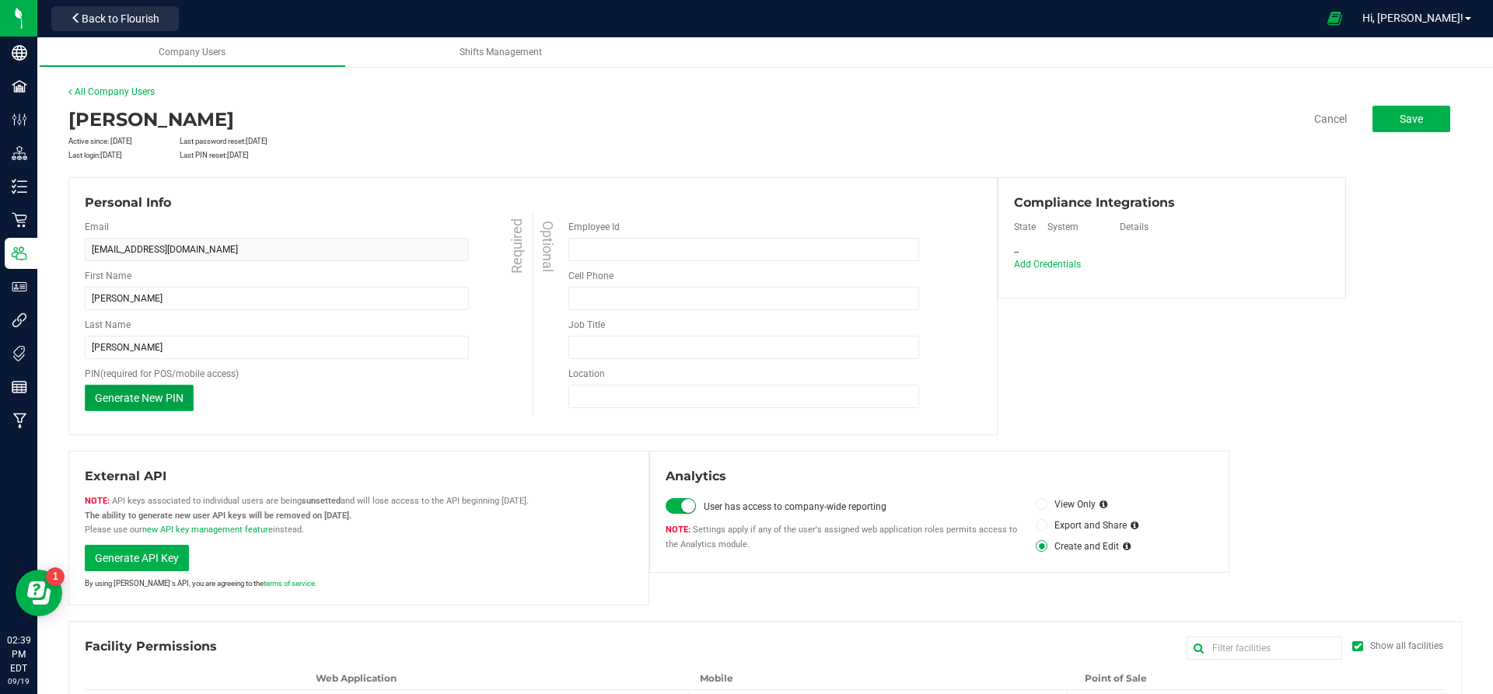
click at [139, 396] on span "Generate New PIN" at bounding box center [139, 398] width 89 height 12
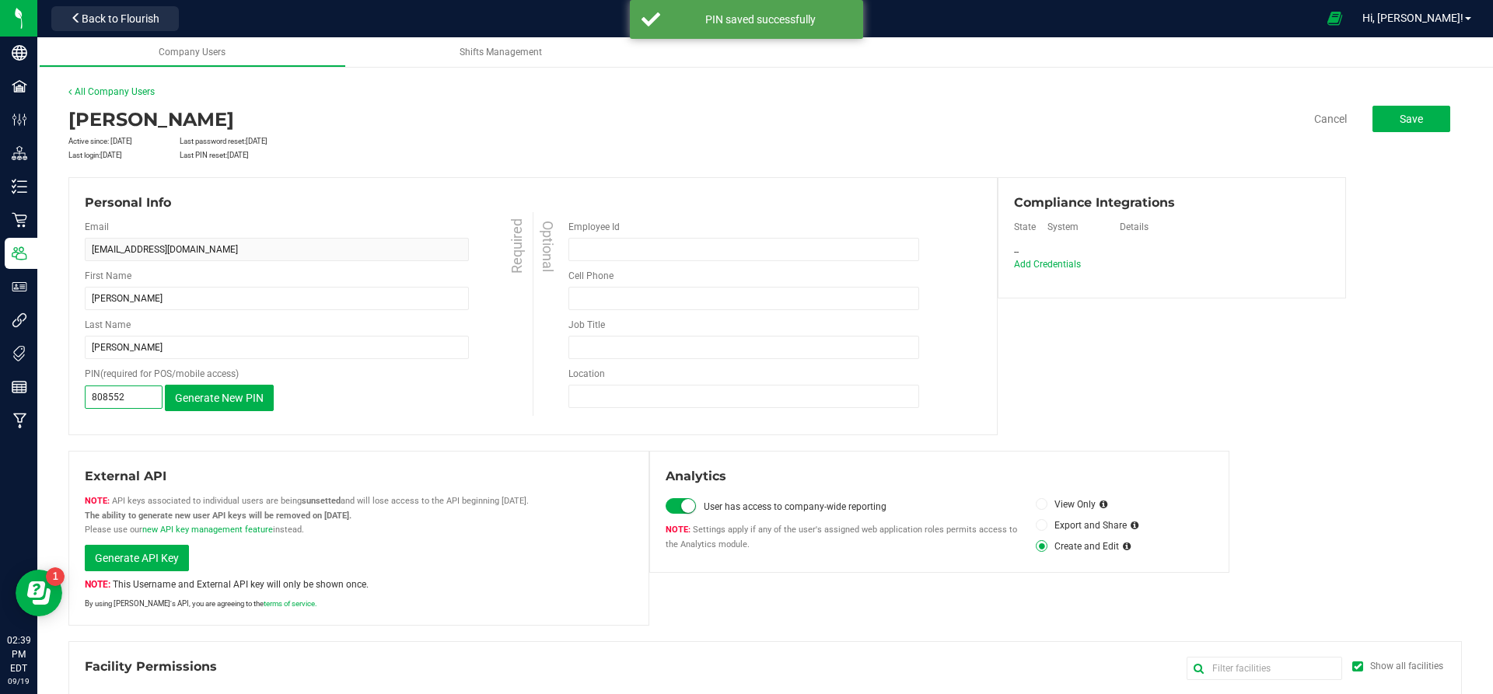
drag, startPoint x: 134, startPoint y: 397, endPoint x: 106, endPoint y: 392, distance: 28.4
click at [59, 398] on div "Retail Users matt@startrapid.com Edit All Company Users Matt Duerr Active since…" at bounding box center [764, 491] width 1455 height 844
click at [366, 395] on div "808552 Generate New PIN This PIN will only be shown once, but the user will rec…" at bounding box center [311, 398] width 452 height 26
